Goal: Book appointment/travel/reservation

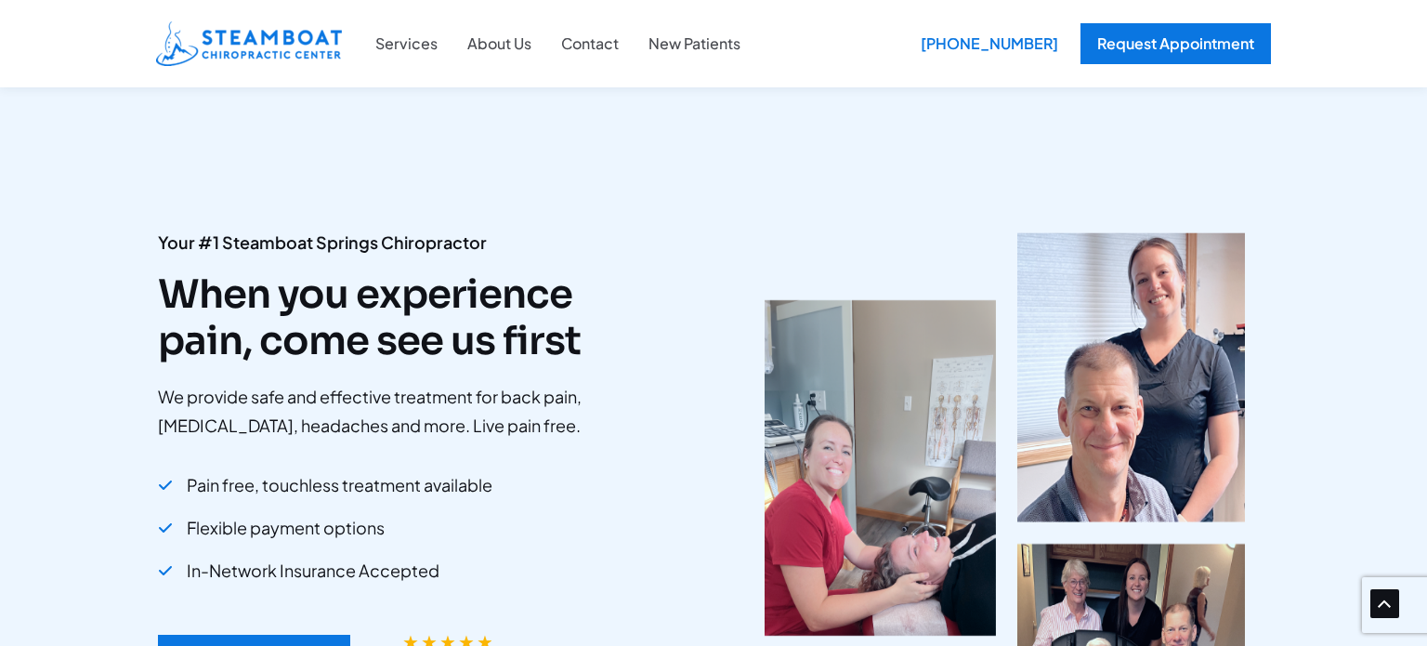
scroll to position [870, 0]
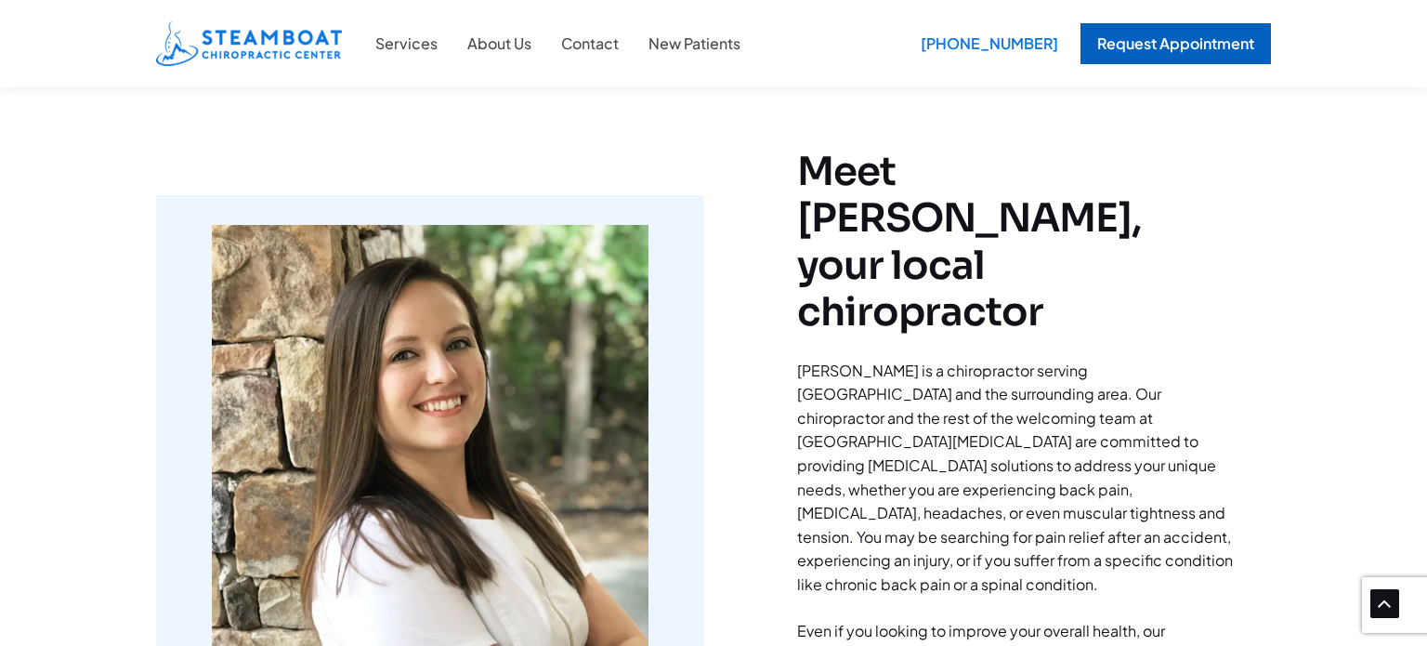
click at [1132, 43] on div "Request Appointment" at bounding box center [1176, 43] width 191 height 41
click at [867, 66] on div "(970) 879-6501 (970) 879-6501 Request Appointment Request Appointment" at bounding box center [1056, 43] width 430 height 59
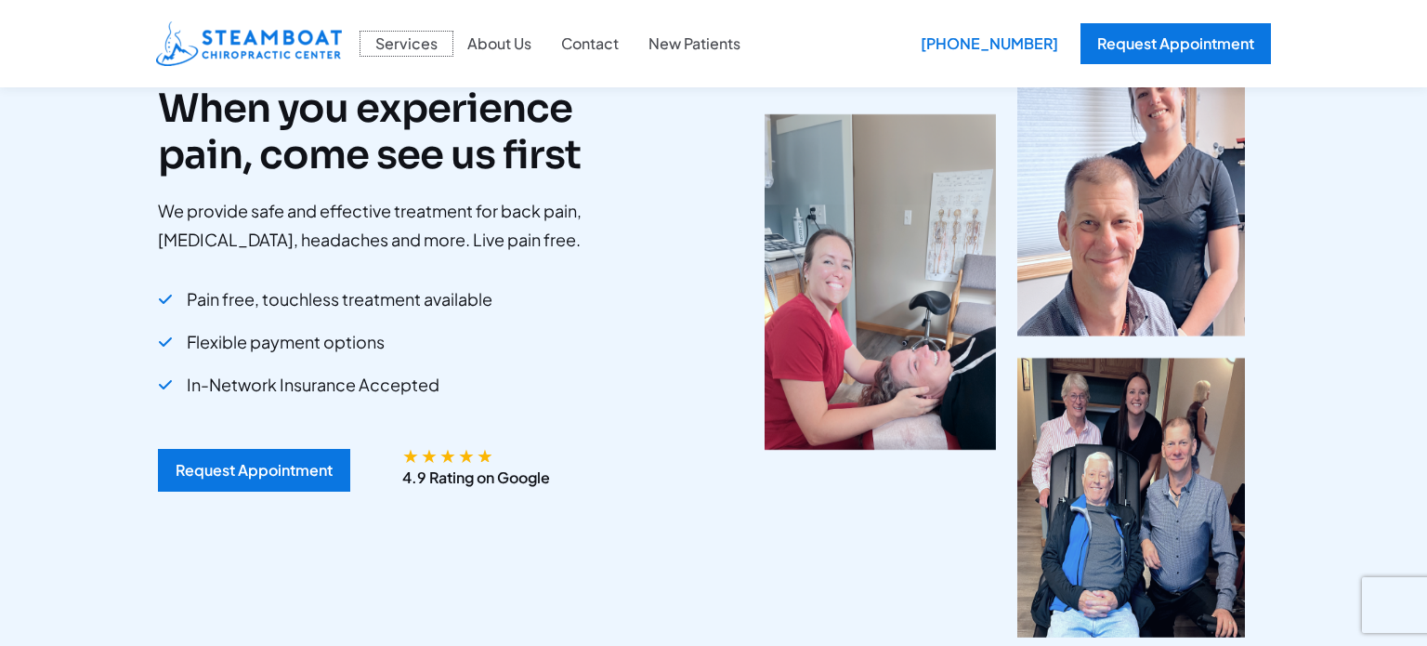
scroll to position [171, 0]
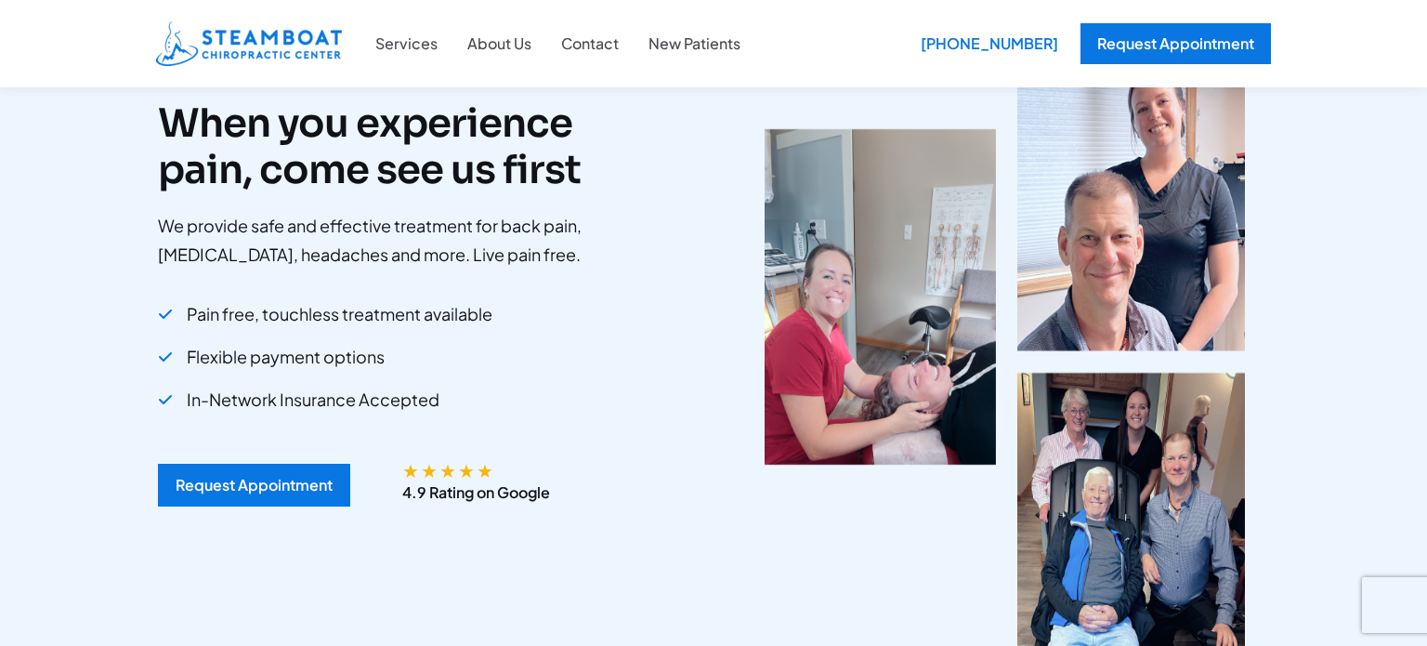
drag, startPoint x: 182, startPoint y: 355, endPoint x: 412, endPoint y: 349, distance: 229.6
click at [412, 349] on div "Pain free, touchless treatment available Flexible payment options In-Network In…" at bounding box center [402, 361] width 489 height 128
click at [414, 394] on span "In-Network Insurance Accepted" at bounding box center [313, 399] width 253 height 33
copy span "Flexible payment options"
drag, startPoint x: 388, startPoint y: 361, endPoint x: 188, endPoint y: 354, distance: 199.9
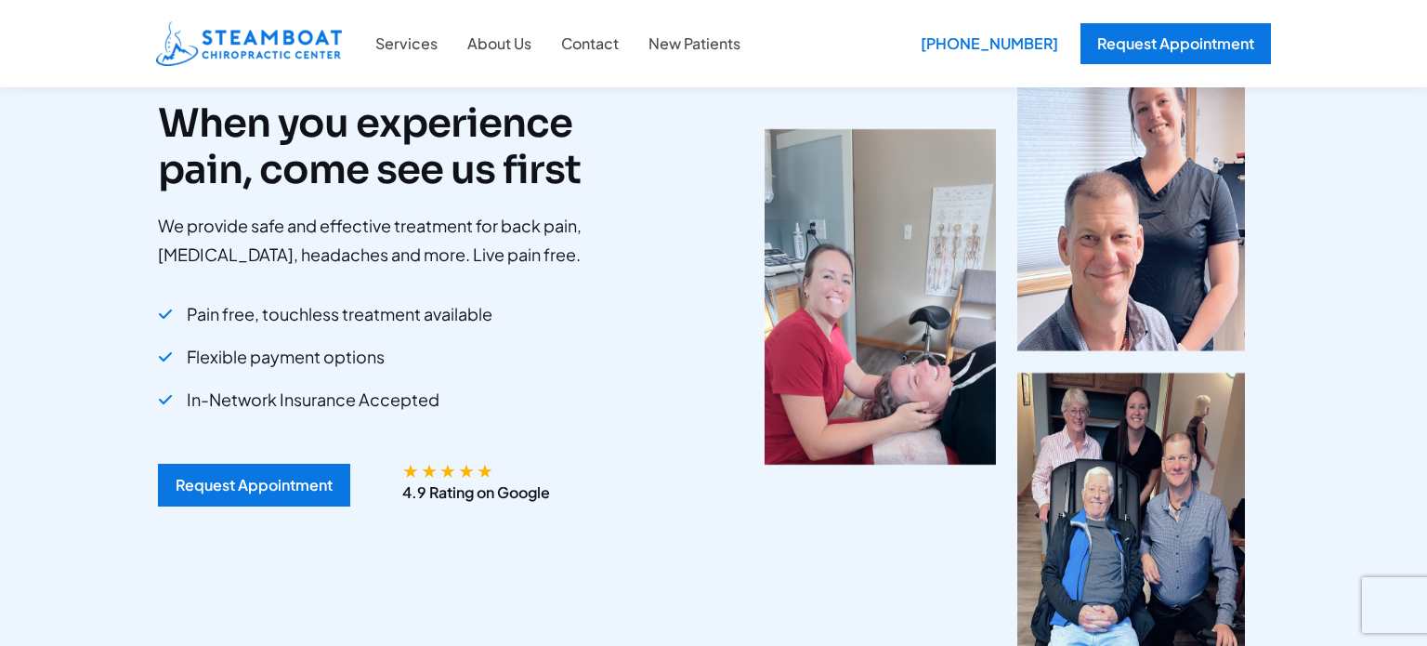
click at [188, 354] on div "Pain free, touchless treatment available Flexible payment options In-Network In…" at bounding box center [402, 361] width 489 height 128
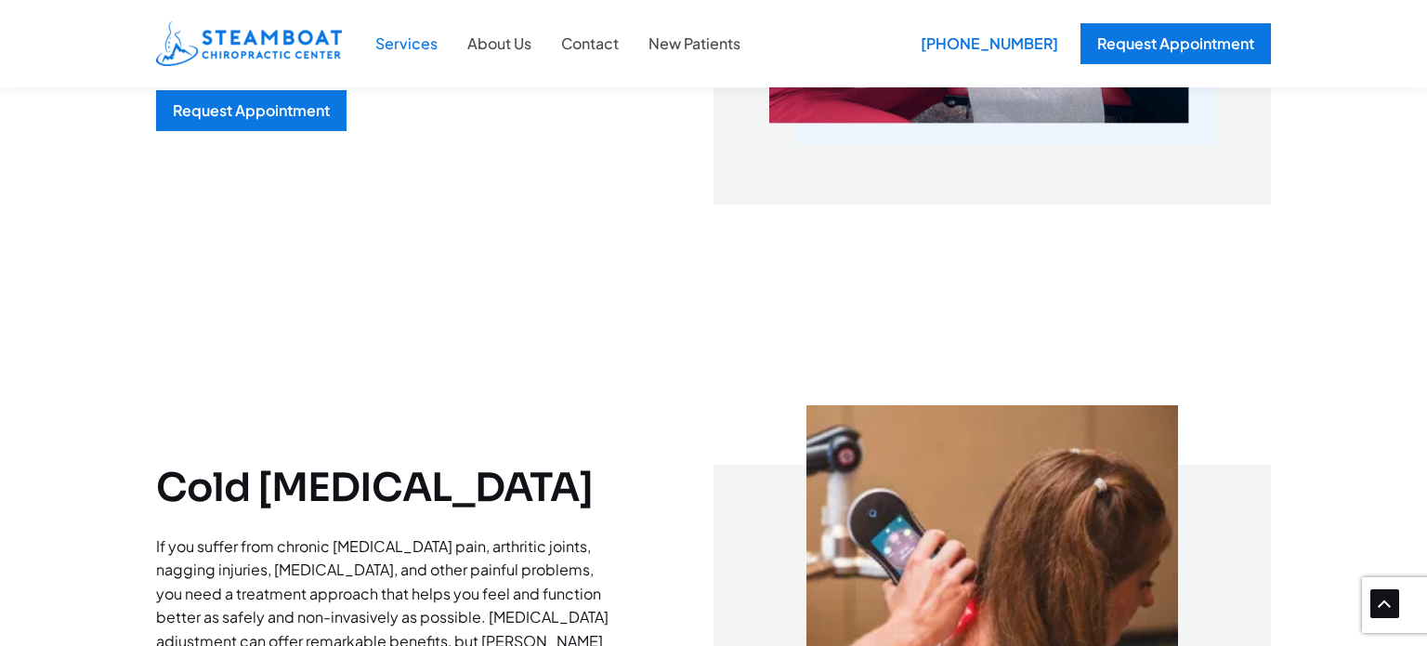
scroll to position [1052, 0]
